Goal: Task Accomplishment & Management: Use online tool/utility

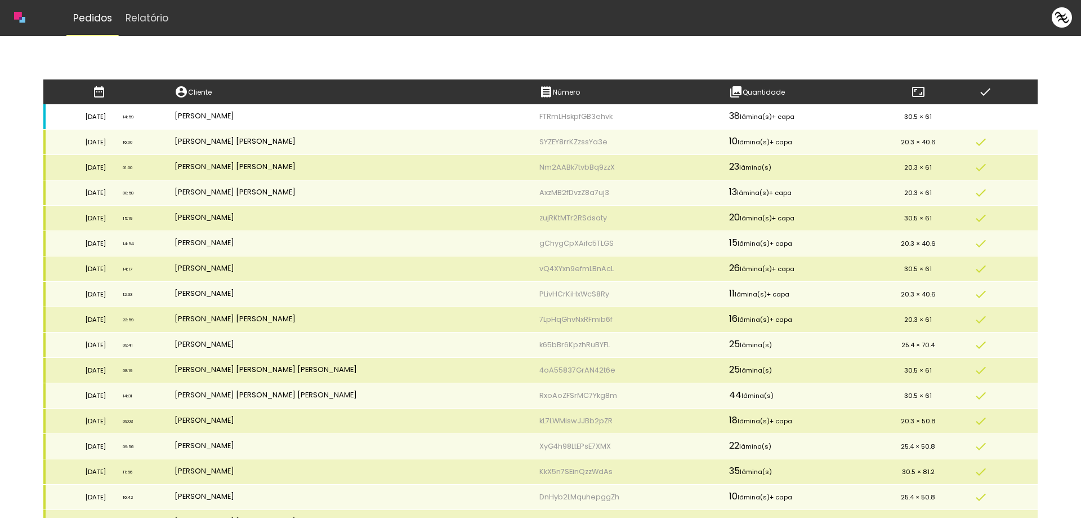
click at [647, 116] on td "FTRmLHskpfGB3ehvk" at bounding box center [626, 116] width 190 height 25
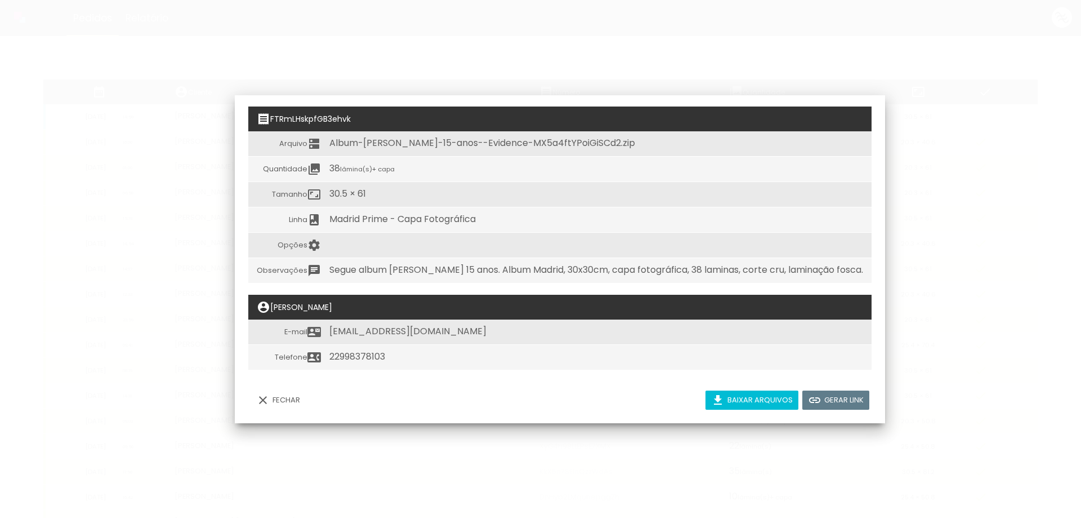
click at [0, 0] on slot "Baixar arquivos" at bounding box center [0, 0] width 0 height 0
click at [0, 0] on slot "Fechar" at bounding box center [0, 0] width 0 height 0
